Goal: Find specific page/section: Locate a particular part of the current website

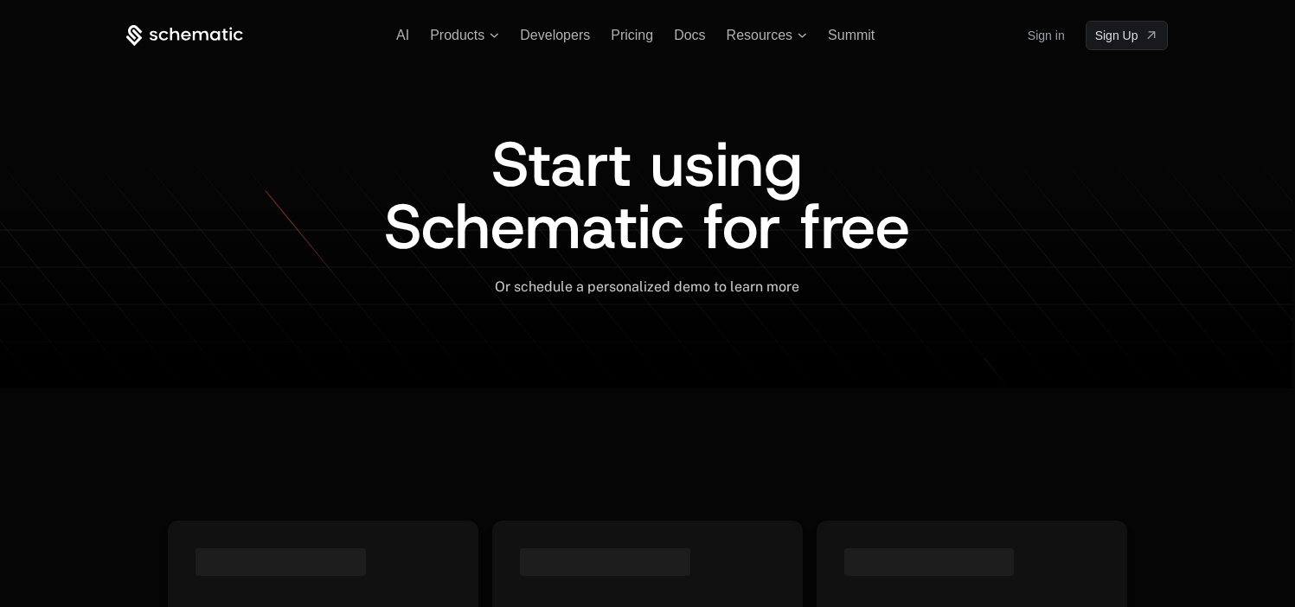
click at [1040, 30] on link "Sign in" at bounding box center [1046, 36] width 37 height 28
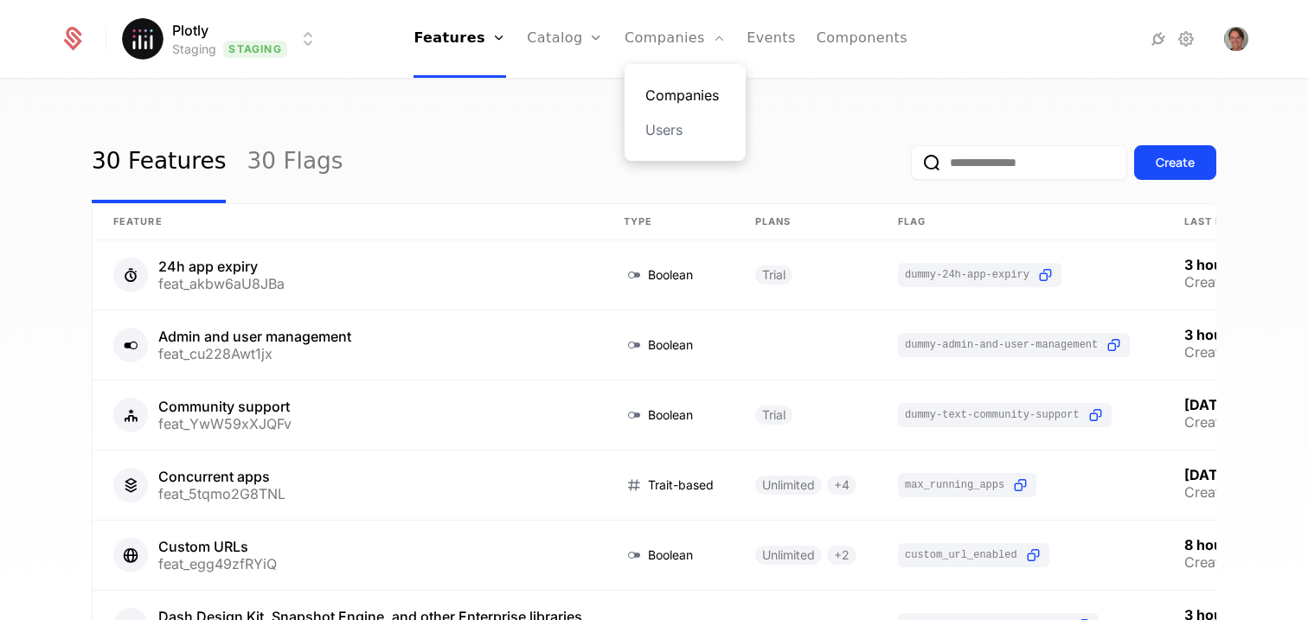
click at [670, 101] on link "Companies" at bounding box center [685, 95] width 80 height 21
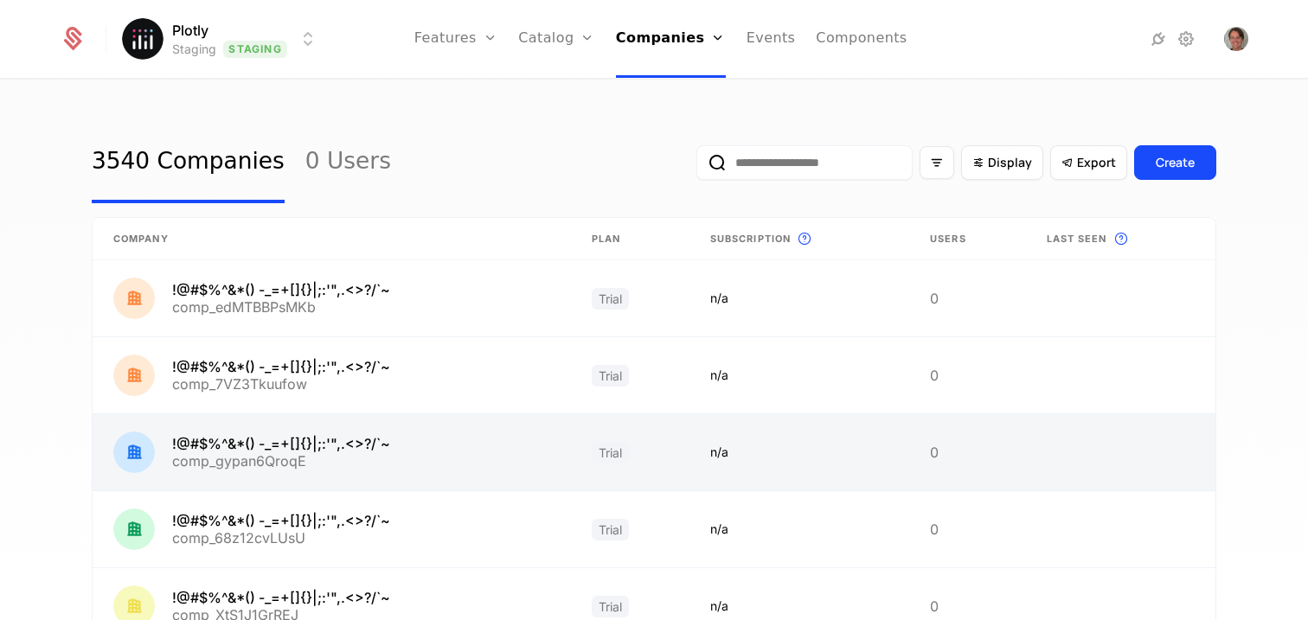
scroll to position [528, 0]
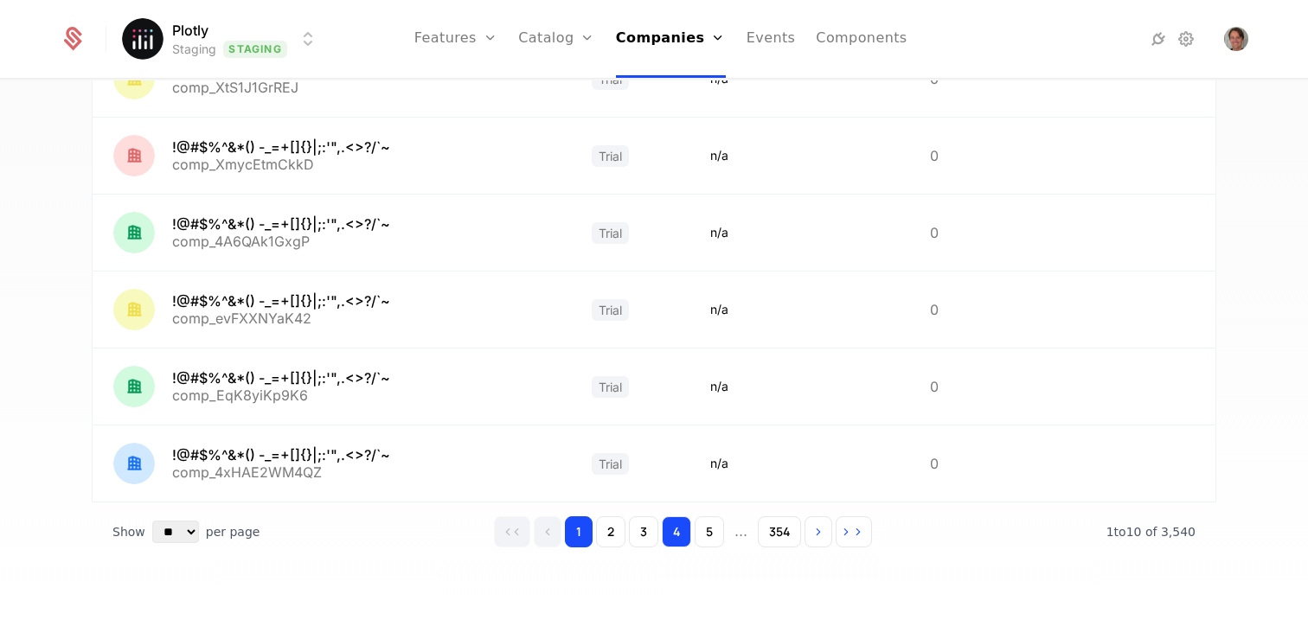
click at [686, 536] on button "4" at bounding box center [676, 531] width 29 height 31
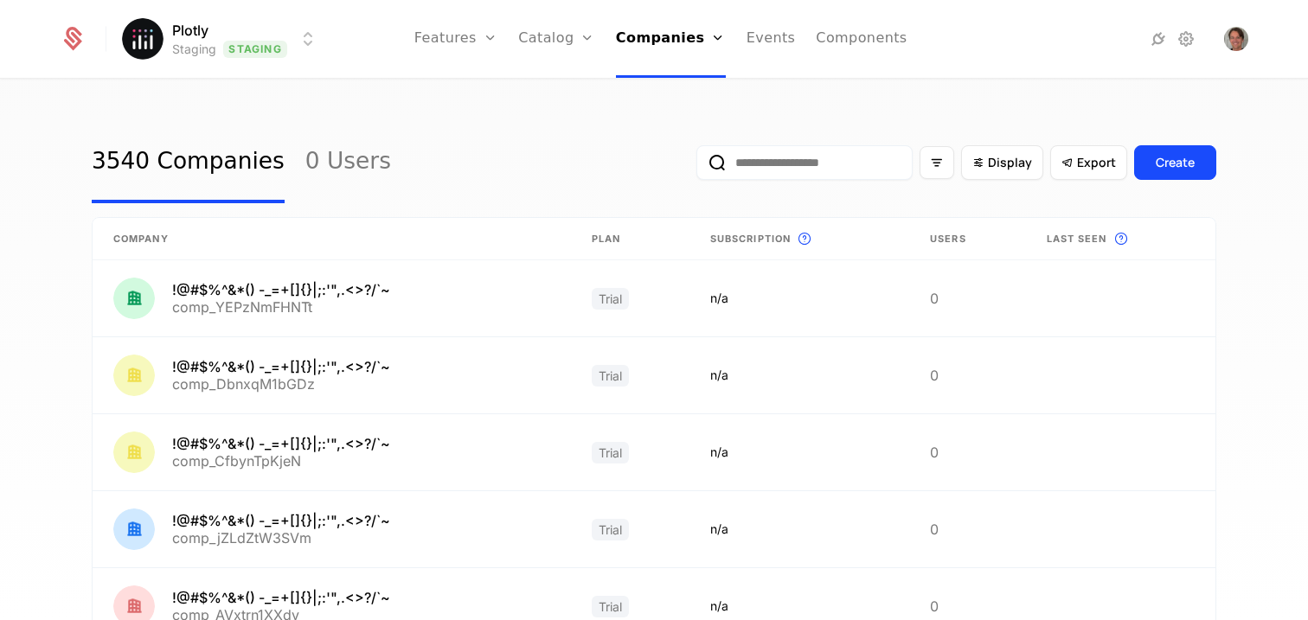
click at [788, 163] on input "email" at bounding box center [804, 162] width 216 height 35
type input "******"
click at [696, 166] on button "submit" at bounding box center [696, 166] width 0 height 0
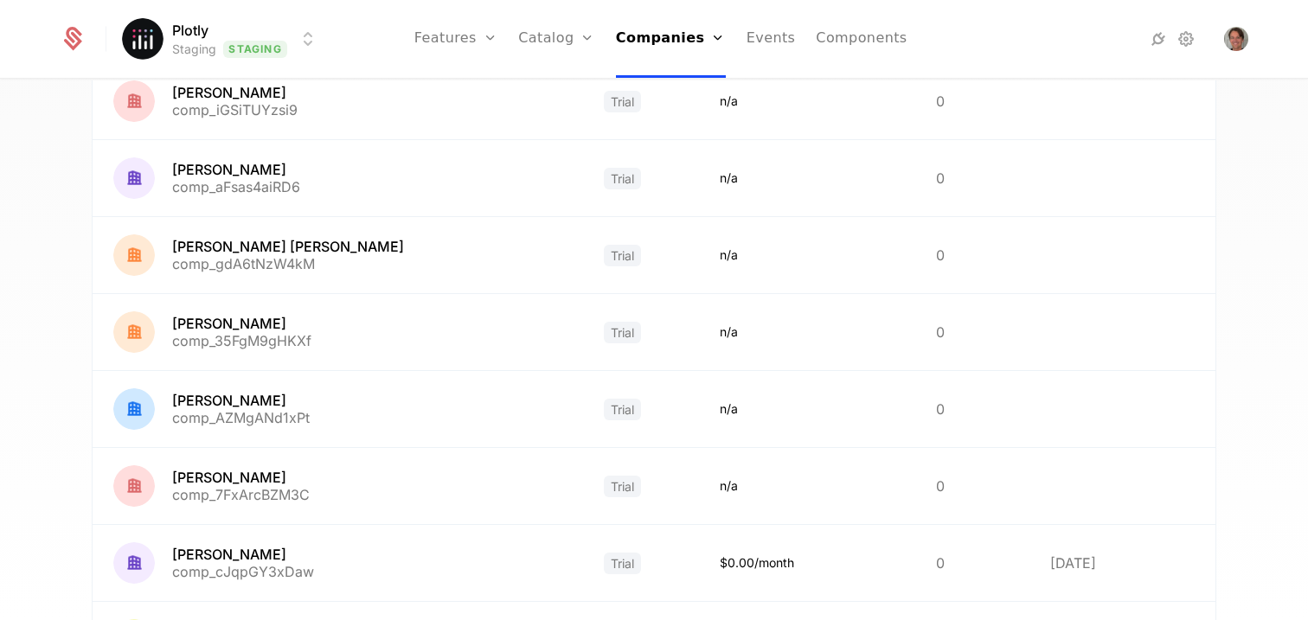
scroll to position [397, 0]
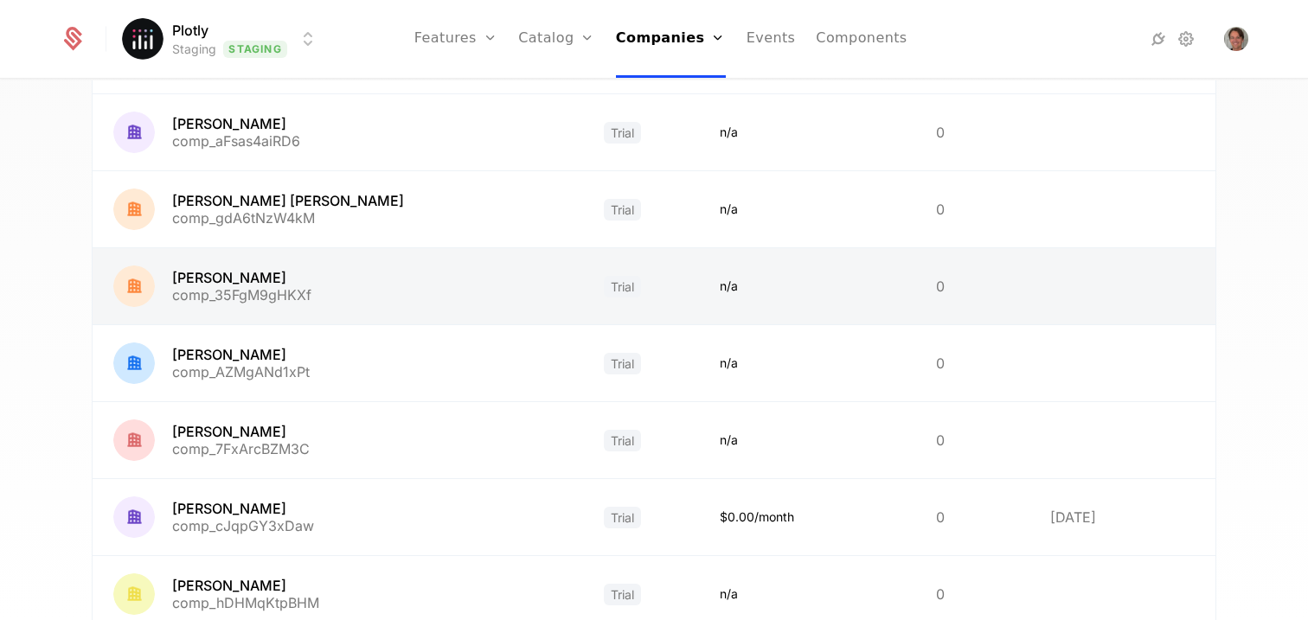
click at [194, 277] on link at bounding box center [338, 286] width 491 height 76
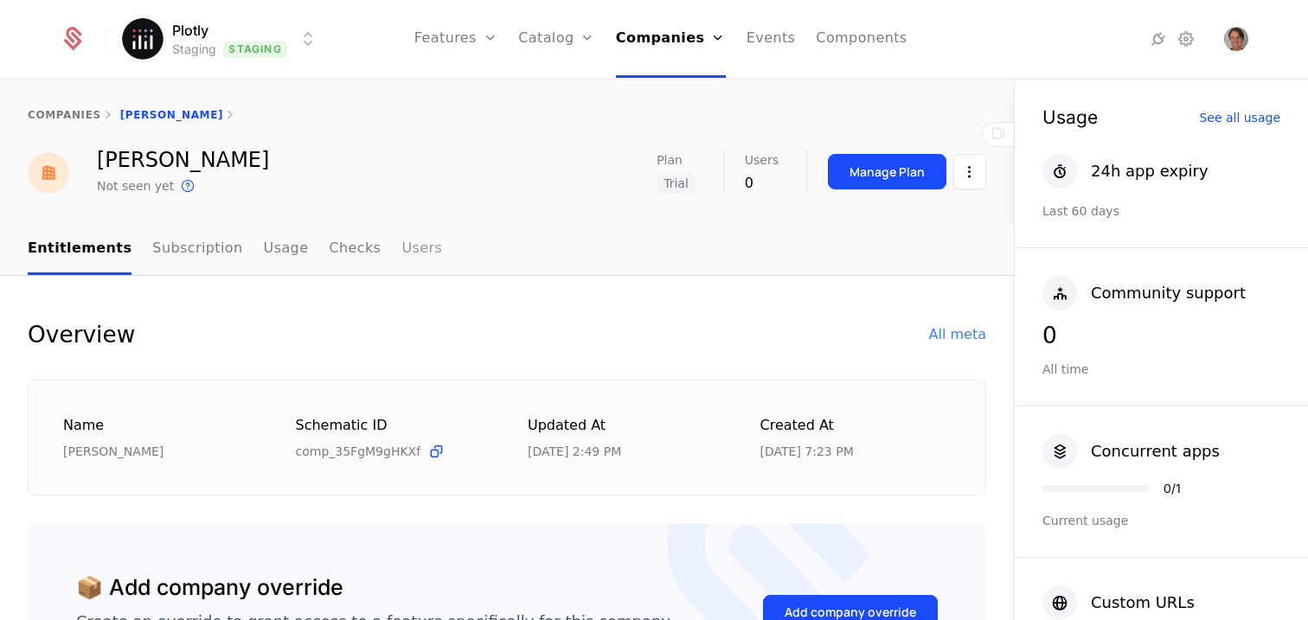
click at [401, 249] on link "Users" at bounding box center [421, 249] width 41 height 51
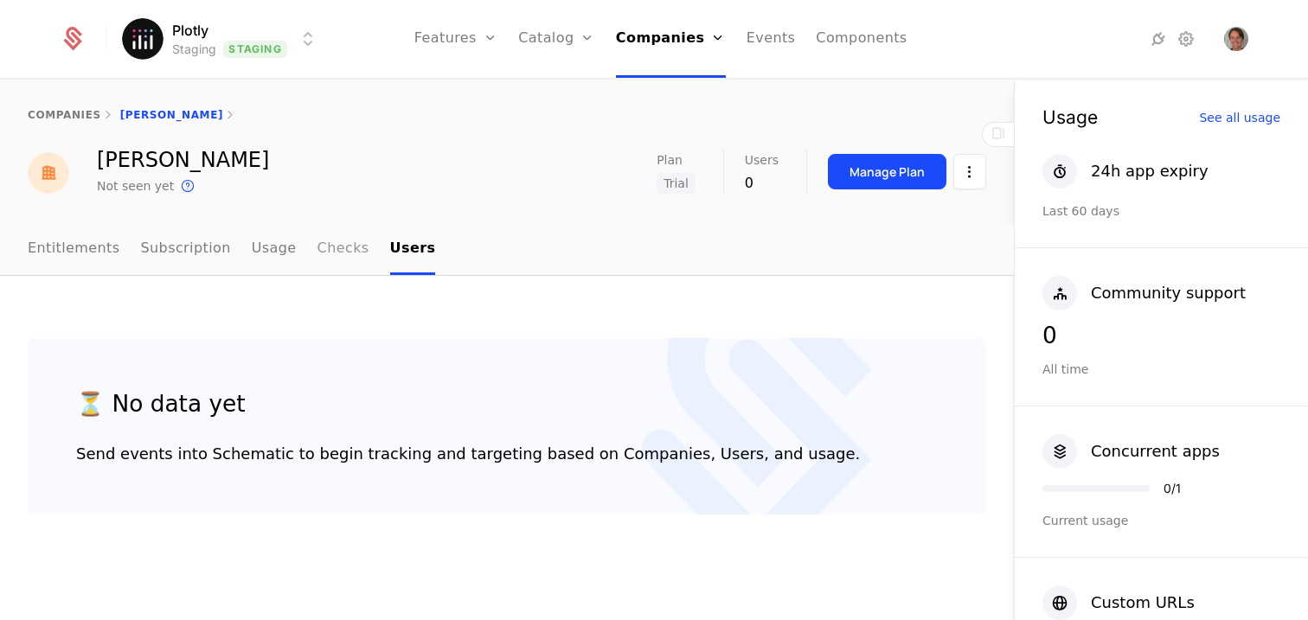
click at [339, 250] on link "Checks" at bounding box center [344, 249] width 52 height 51
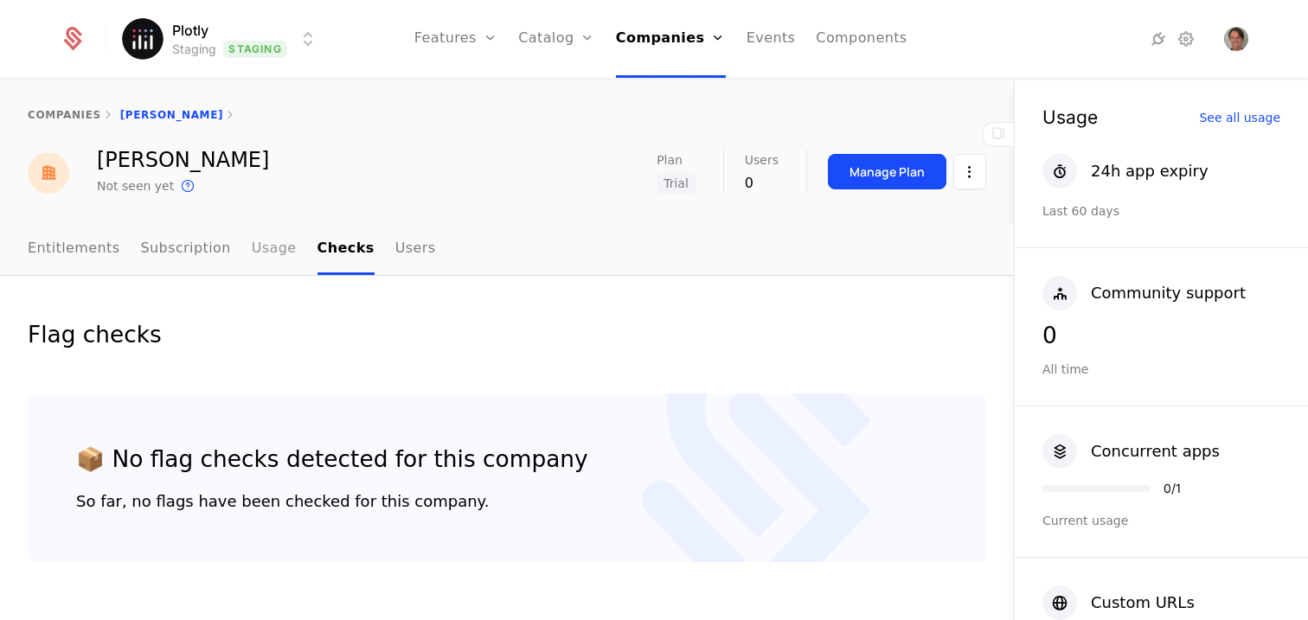
click at [270, 250] on link "Usage" at bounding box center [274, 249] width 45 height 51
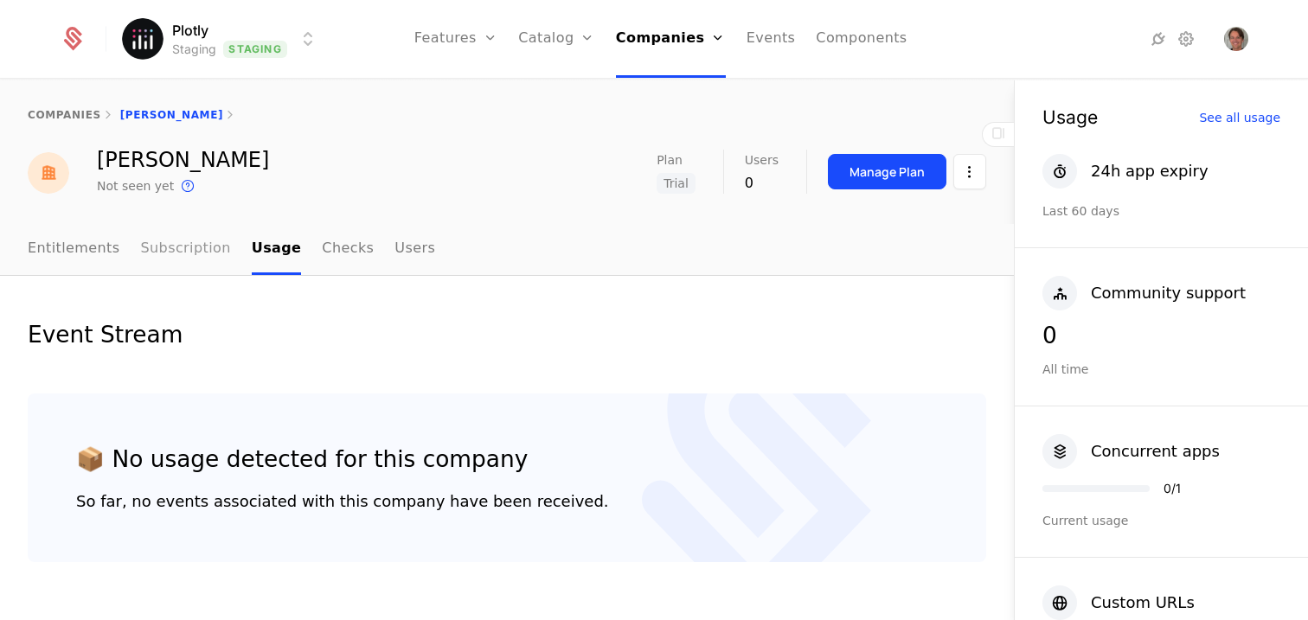
click at [184, 249] on link "Subscription" at bounding box center [186, 249] width 90 height 51
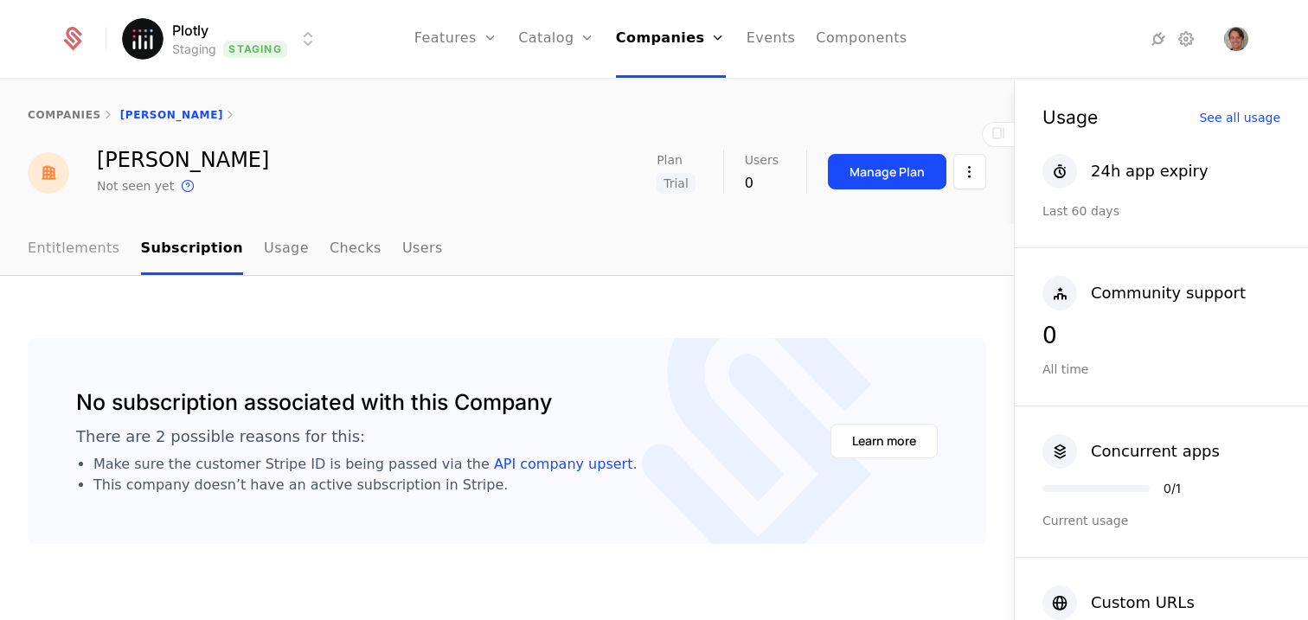
click at [87, 247] on link "Entitlements" at bounding box center [74, 249] width 93 height 51
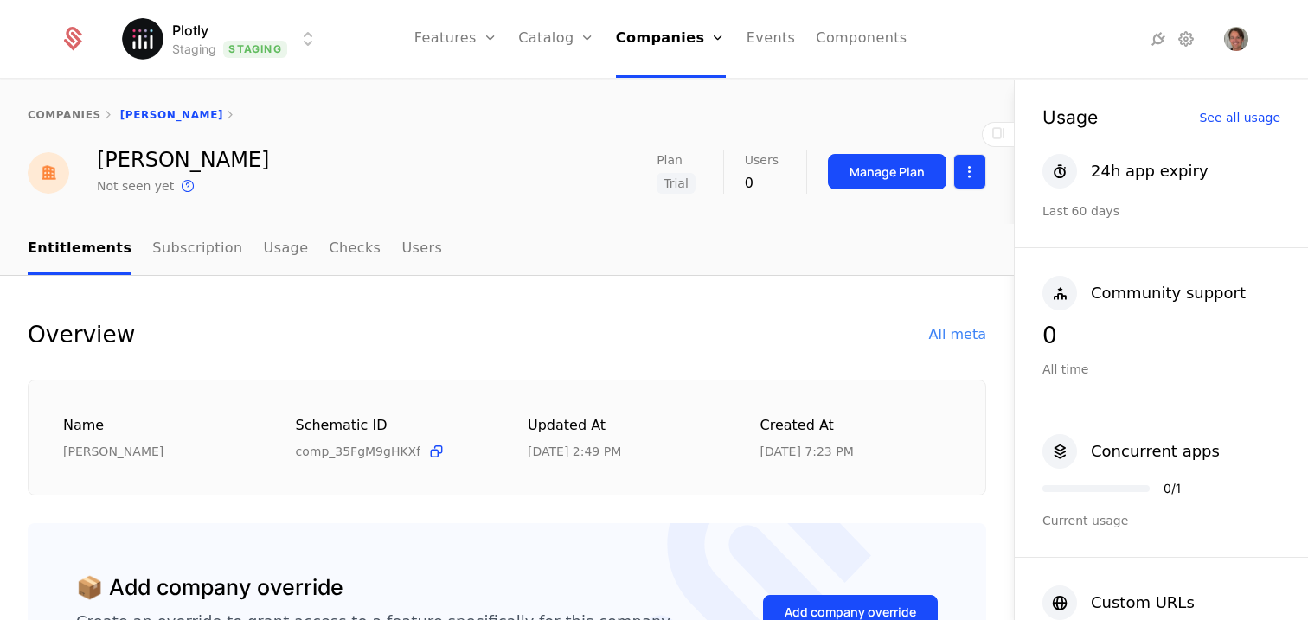
click at [953, 171] on html "Plotly Staging Staging Features Features Flags Catalog Plans Add Ons Credits Co…" at bounding box center [654, 310] width 1308 height 620
click at [869, 216] on div "Edit company" at bounding box center [874, 223] width 107 height 24
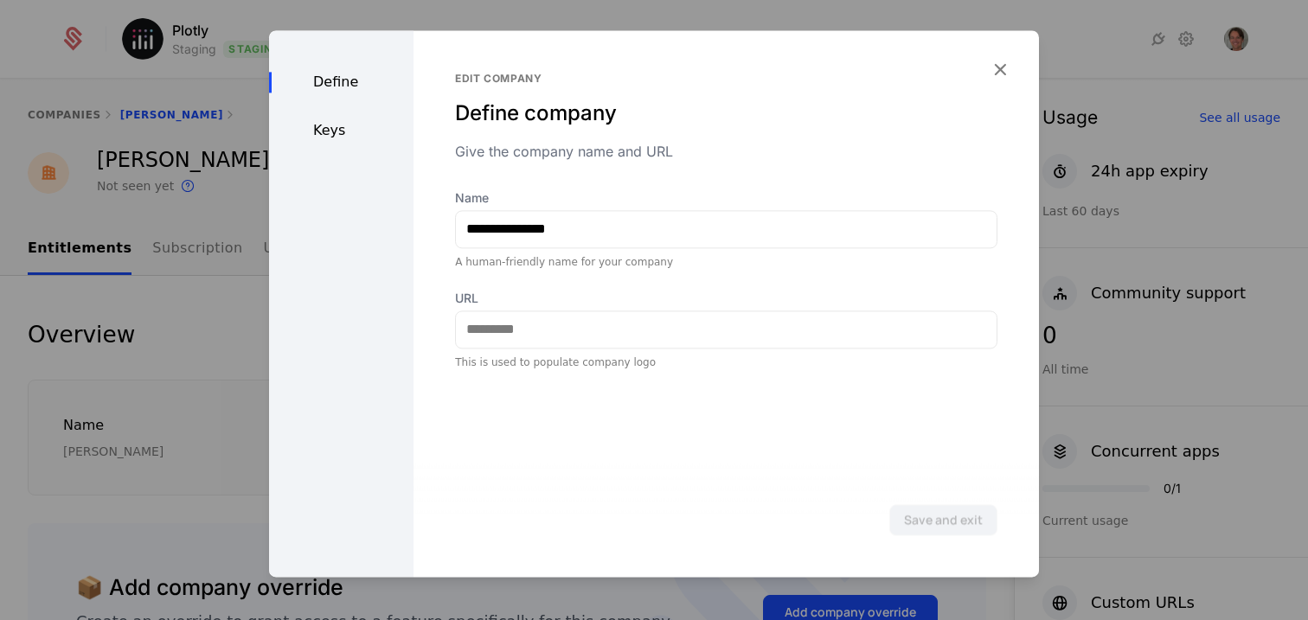
click at [340, 120] on div "Keys" at bounding box center [341, 130] width 144 height 21
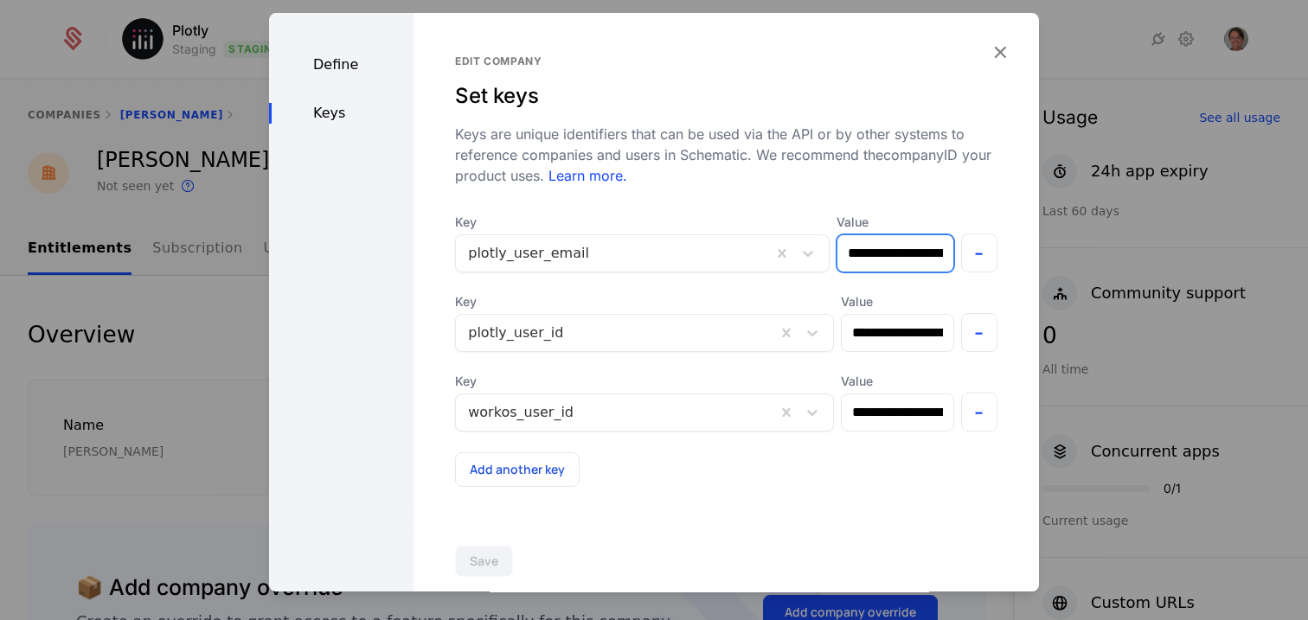
drag, startPoint x: 854, startPoint y: 259, endPoint x: 792, endPoint y: 278, distance: 65.1
click at [792, 278] on div "**********" at bounding box center [726, 350] width 542 height 273
click at [989, 42] on icon "button" at bounding box center [1000, 52] width 22 height 22
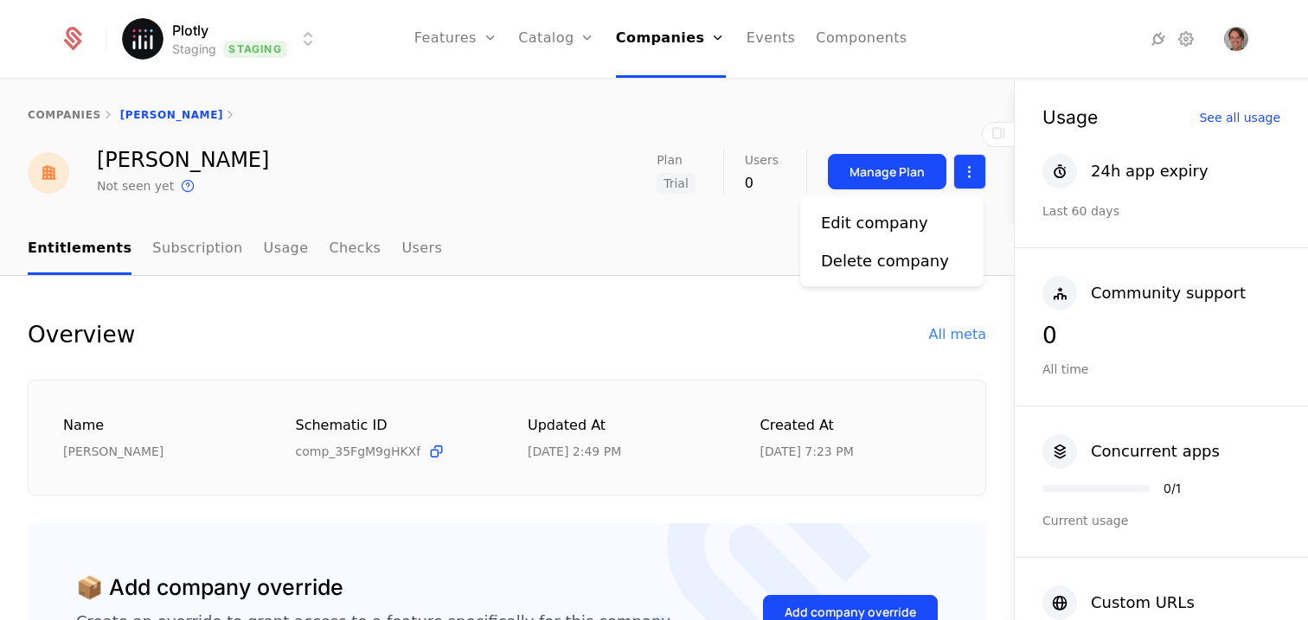
click at [958, 178] on html "Plotly Staging Staging Features Features Flags Catalog Plans Add Ons Credits Co…" at bounding box center [654, 310] width 1308 height 620
click at [856, 229] on div "Edit company" at bounding box center [874, 223] width 107 height 24
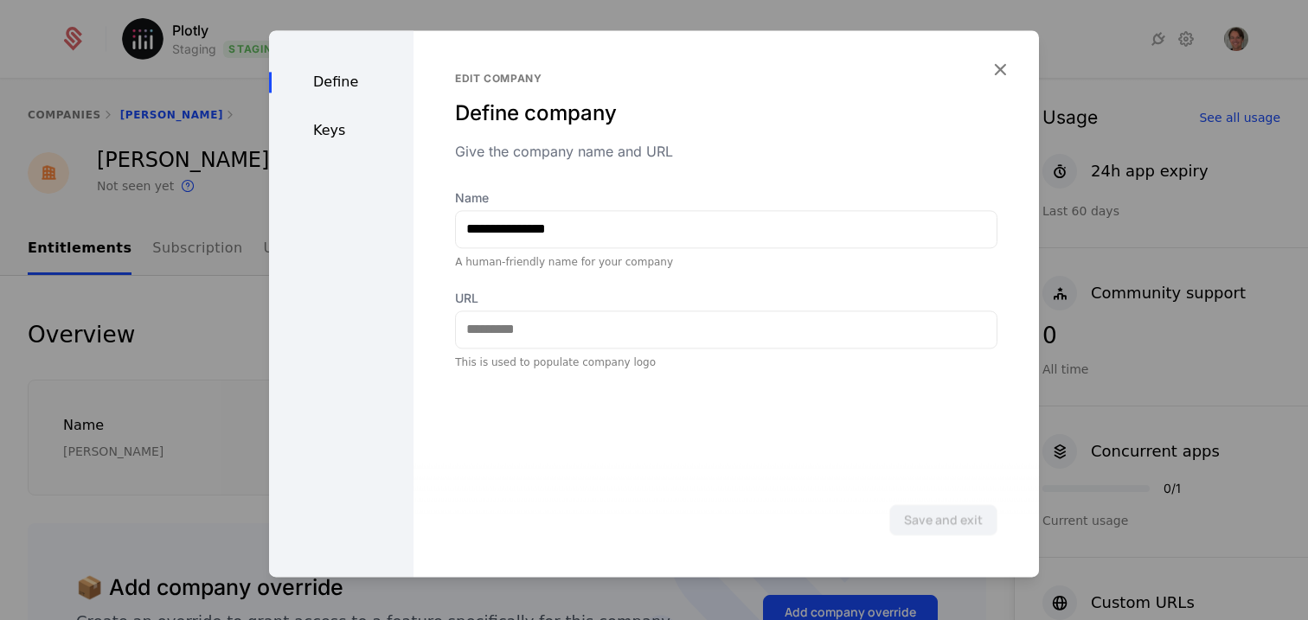
click at [311, 130] on div "Keys" at bounding box center [341, 130] width 144 height 21
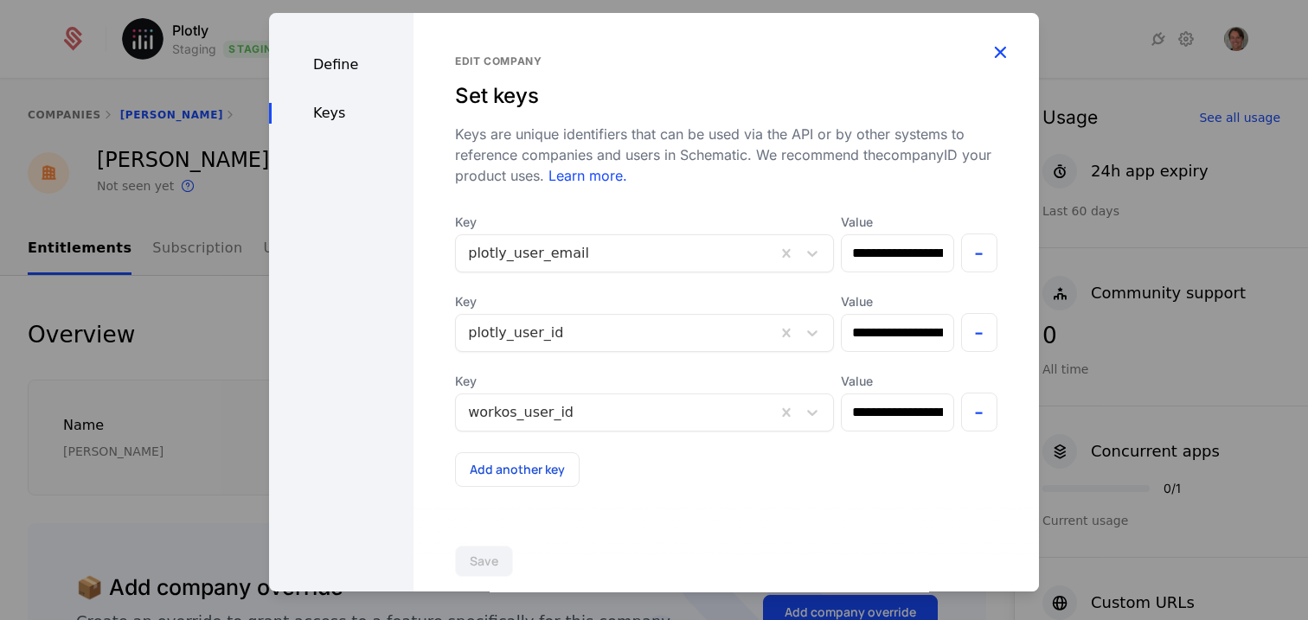
click at [996, 45] on icon "button" at bounding box center [1000, 52] width 22 height 22
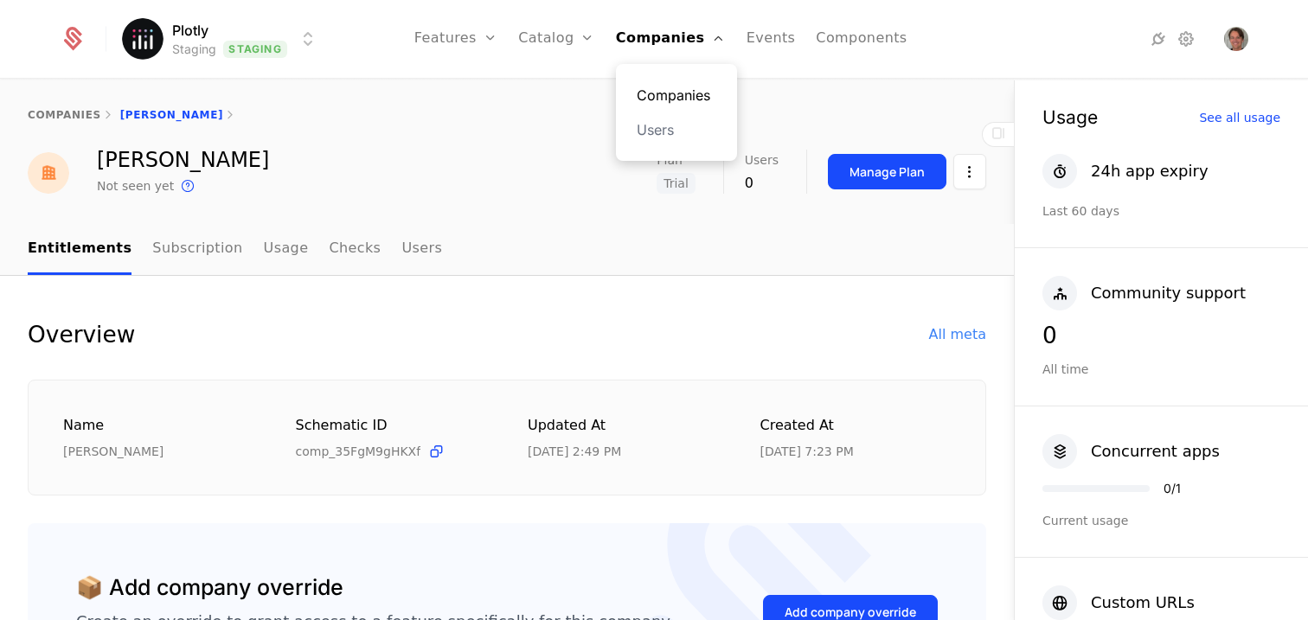
click at [679, 102] on link "Companies" at bounding box center [677, 95] width 80 height 21
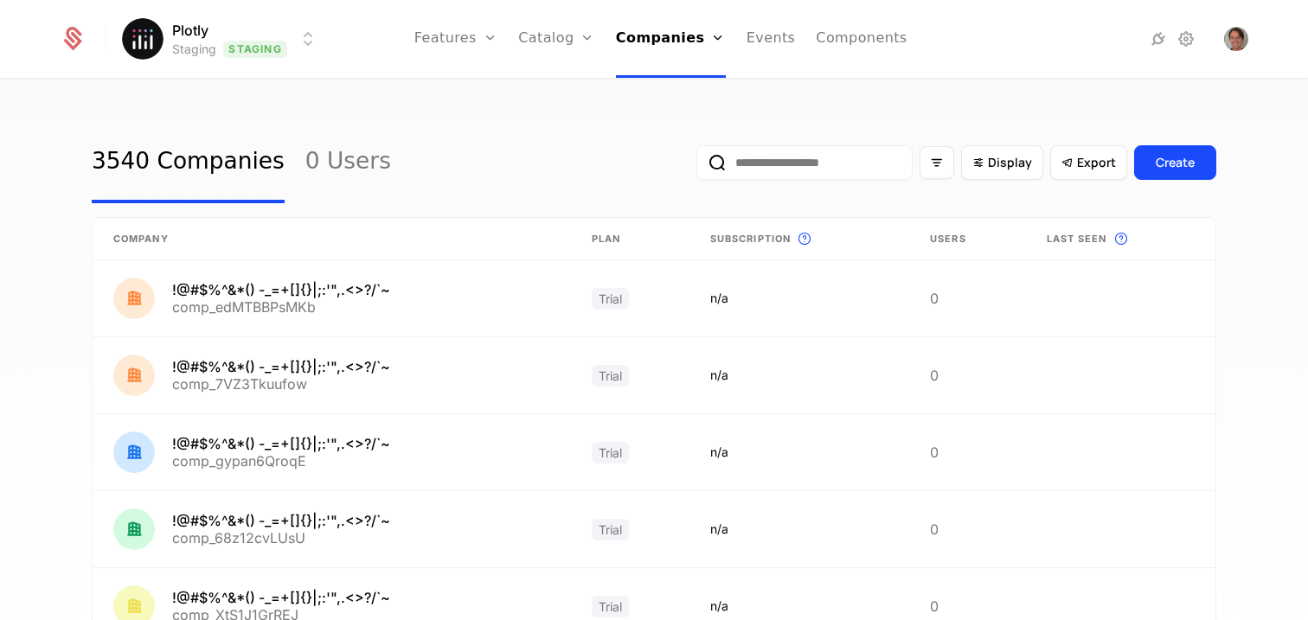
click at [763, 168] on input "email" at bounding box center [804, 162] width 216 height 35
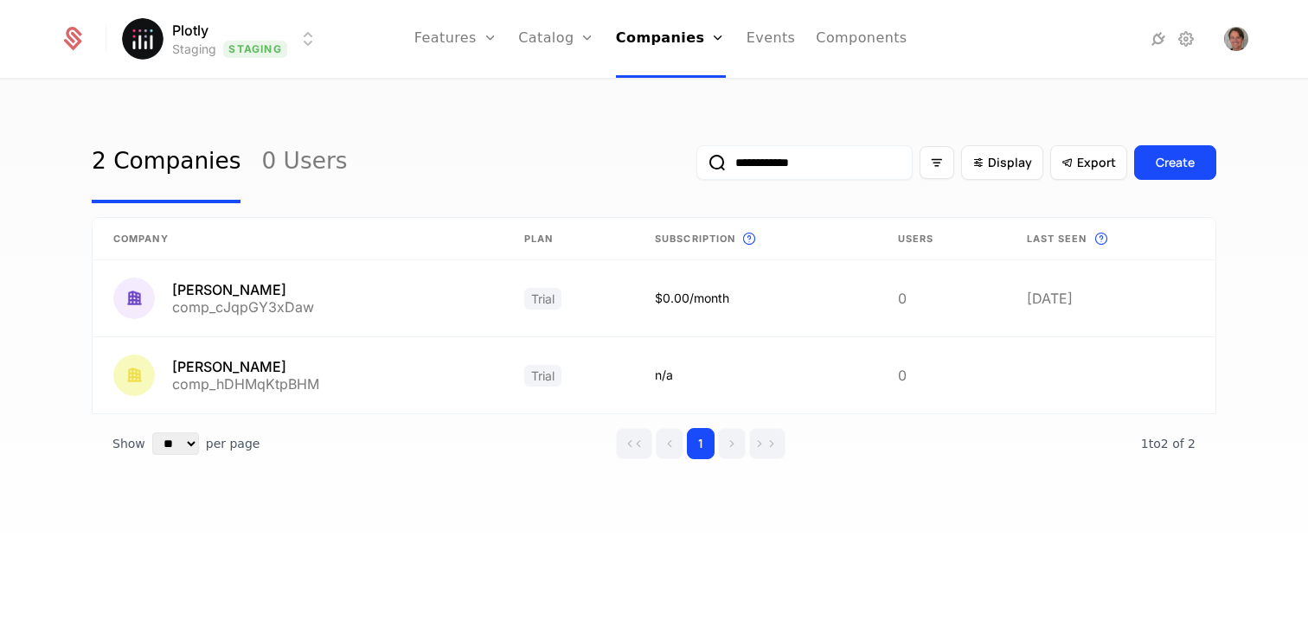
type input "**********"
click at [696, 166] on button "submit" at bounding box center [696, 166] width 0 height 0
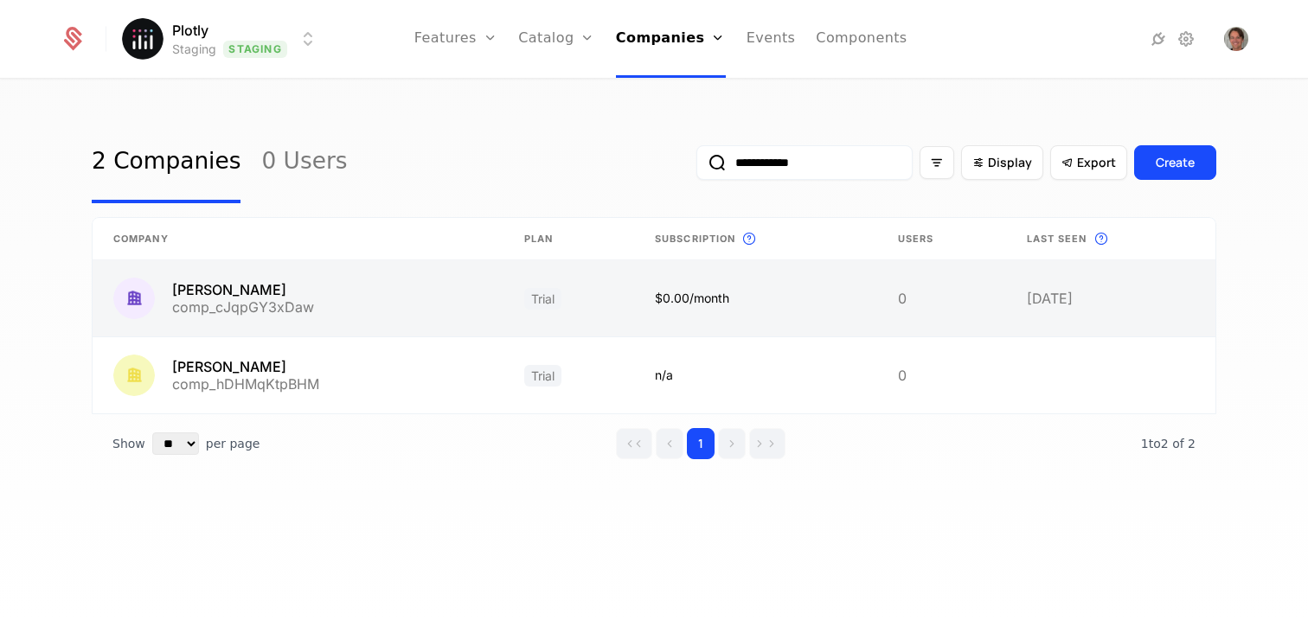
click at [210, 297] on link at bounding box center [298, 298] width 411 height 76
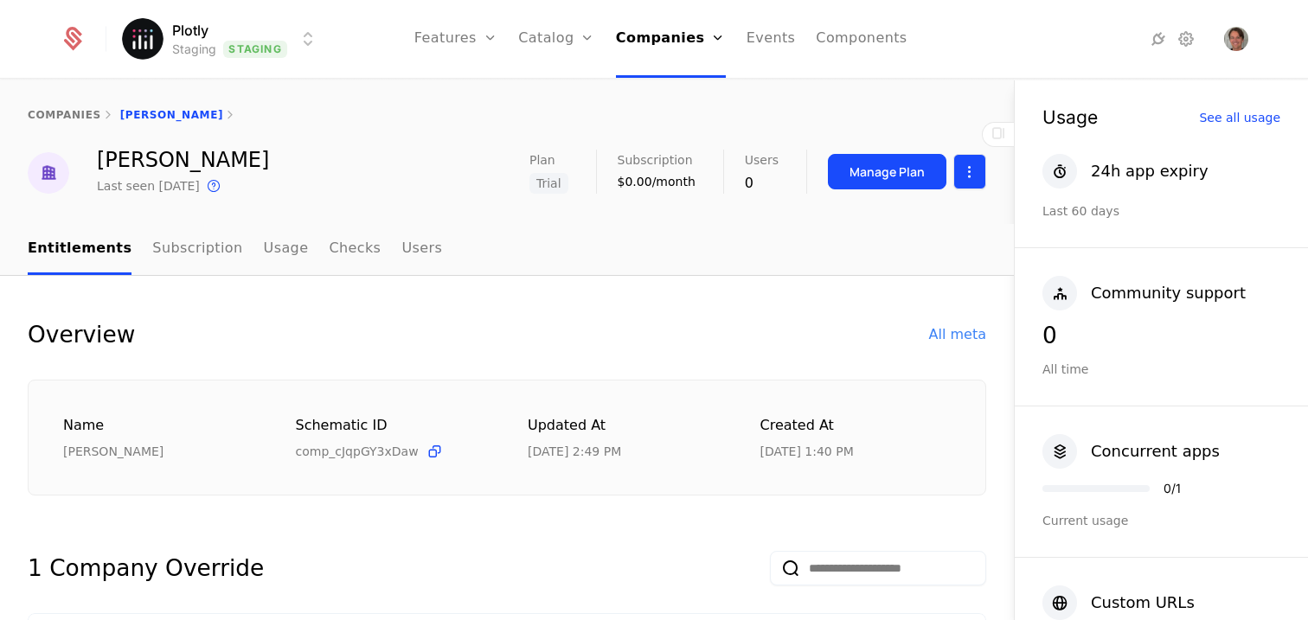
click at [961, 168] on html "Plotly Staging Staging Features Features Flags Catalog Plans Add Ons Credits Co…" at bounding box center [654, 310] width 1308 height 620
click at [856, 219] on div "Edit company" at bounding box center [874, 223] width 107 height 24
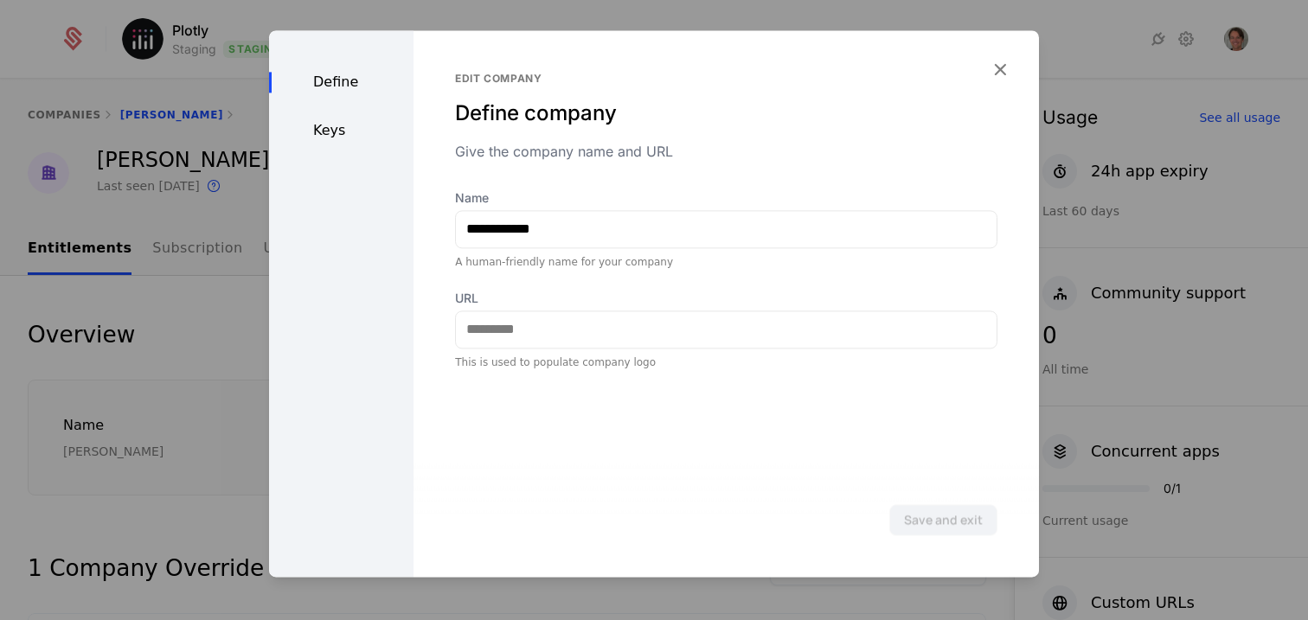
click at [343, 132] on div "Keys" at bounding box center [341, 130] width 144 height 21
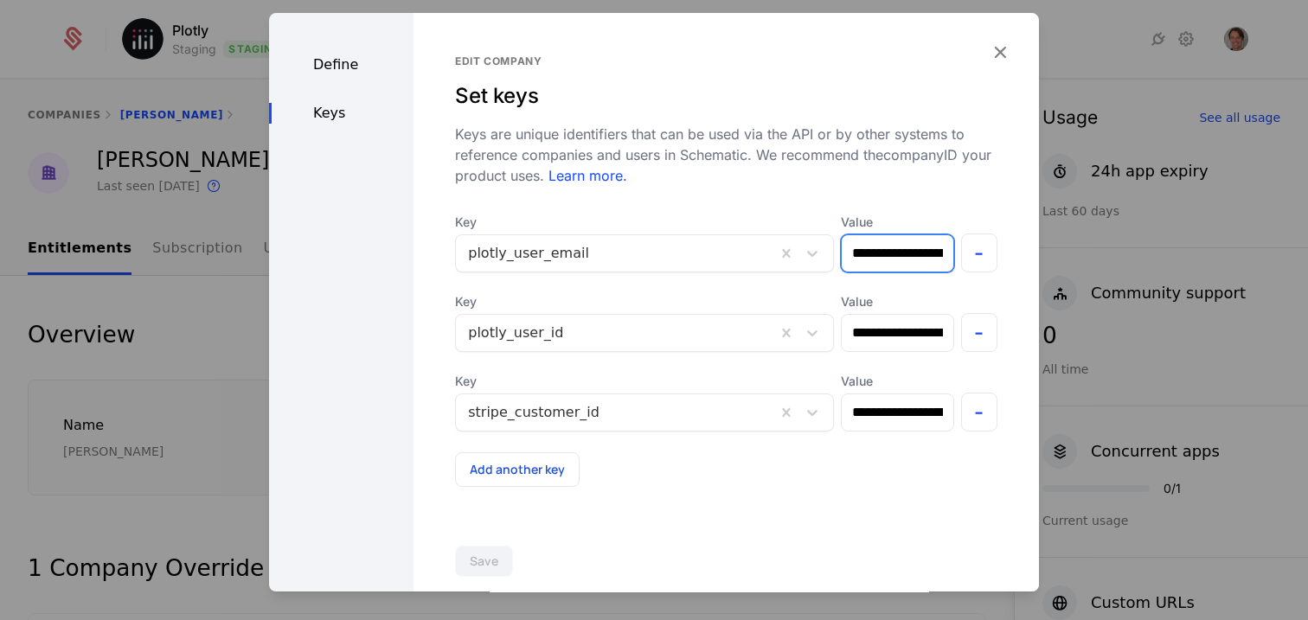
scroll to position [0, 31]
drag, startPoint x: 818, startPoint y: 256, endPoint x: 931, endPoint y: 252, distance: 113.4
click at [931, 252] on div "**********" at bounding box center [726, 243] width 542 height 59
click at [989, 44] on icon "button" at bounding box center [1000, 52] width 22 height 22
